Goal: Communication & Community: Ask a question

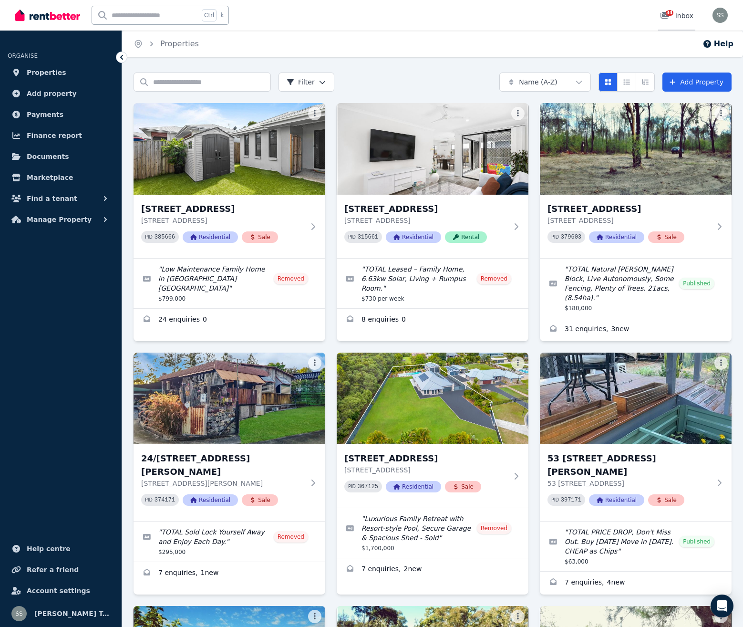
click at [675, 11] on div "34" at bounding box center [667, 16] width 15 height 10
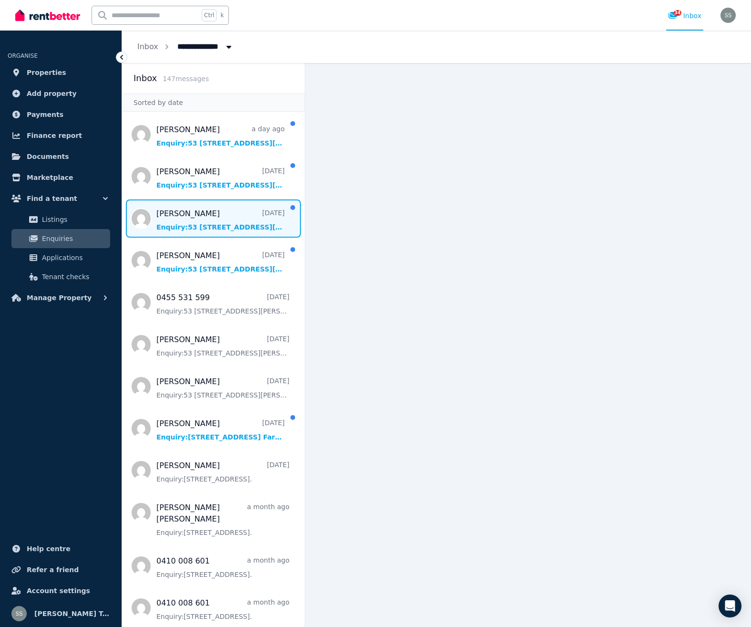
click at [219, 225] on span "Message list" at bounding box center [213, 218] width 183 height 38
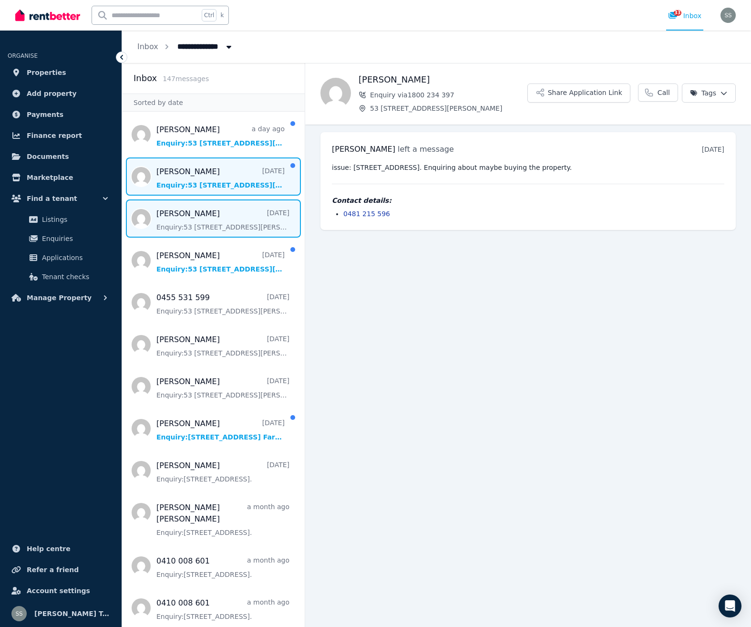
click at [169, 190] on span "Message list" at bounding box center [213, 176] width 183 height 38
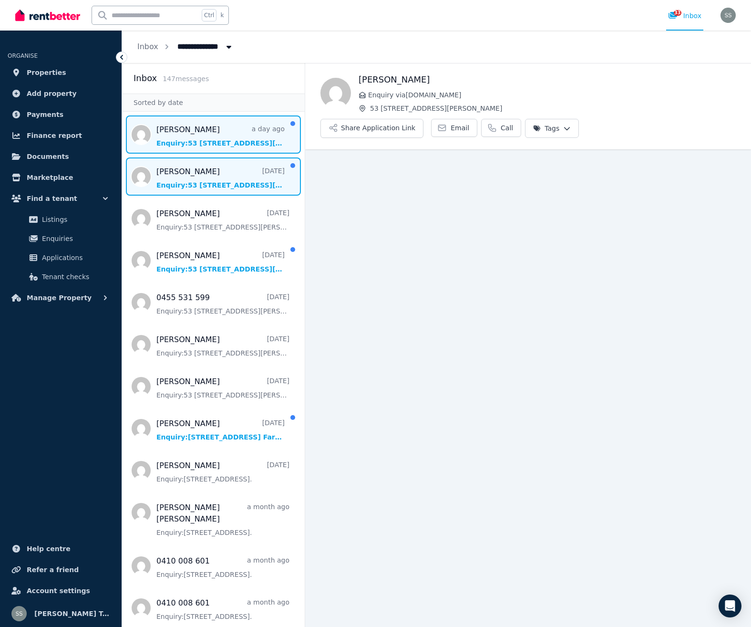
click at [162, 136] on span "Message list" at bounding box center [213, 134] width 183 height 38
